Goal: Task Accomplishment & Management: Manage account settings

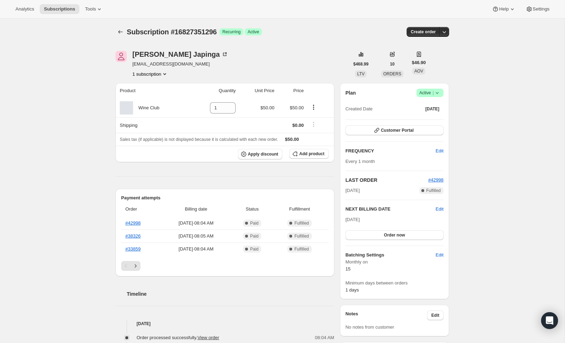
click at [435, 94] on icon at bounding box center [436, 92] width 7 height 7
click at [468, 71] on div "Subscription #16827351296. This page is ready Subscription #16827351296 Success…" at bounding box center [282, 289] width 564 height 540
click at [435, 92] on icon at bounding box center [436, 92] width 7 height 7
click at [421, 118] on span "Cancel subscription" at bounding box center [428, 117] width 40 height 5
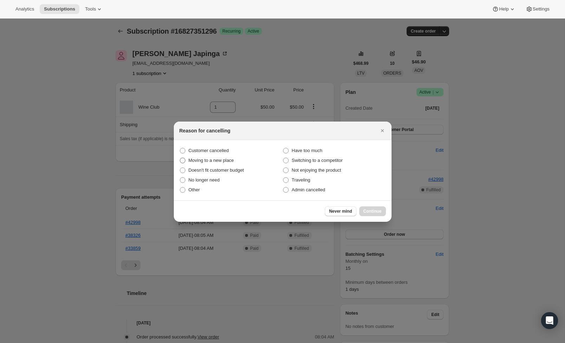
scroll to position [0, 0]
click at [183, 161] on span ":rbj:" at bounding box center [183, 161] width 6 height 6
click at [180, 158] on input "Moving to a new place" at bounding box center [180, 158] width 0 height 0
radio input "true"
click at [367, 212] on span "Continue" at bounding box center [372, 212] width 18 height 6
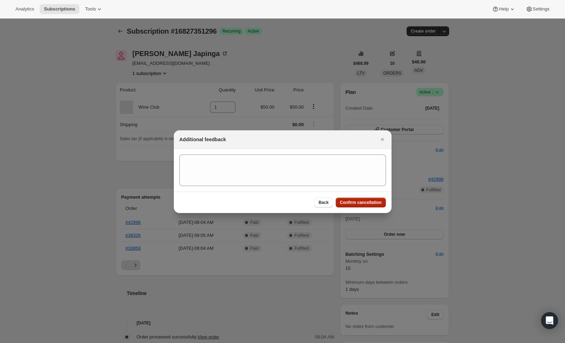
click at [365, 204] on span "Confirm cancellation" at bounding box center [361, 203] width 42 height 6
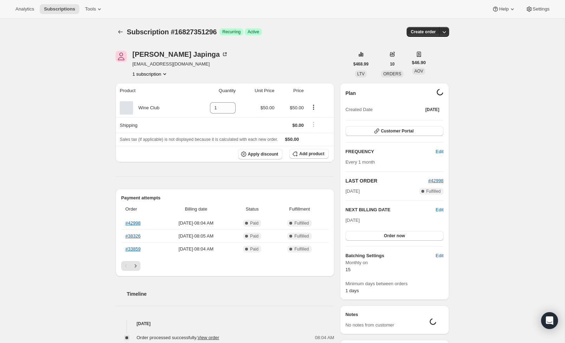
scroll to position [1, 0]
